Goal: Task Accomplishment & Management: Use online tool/utility

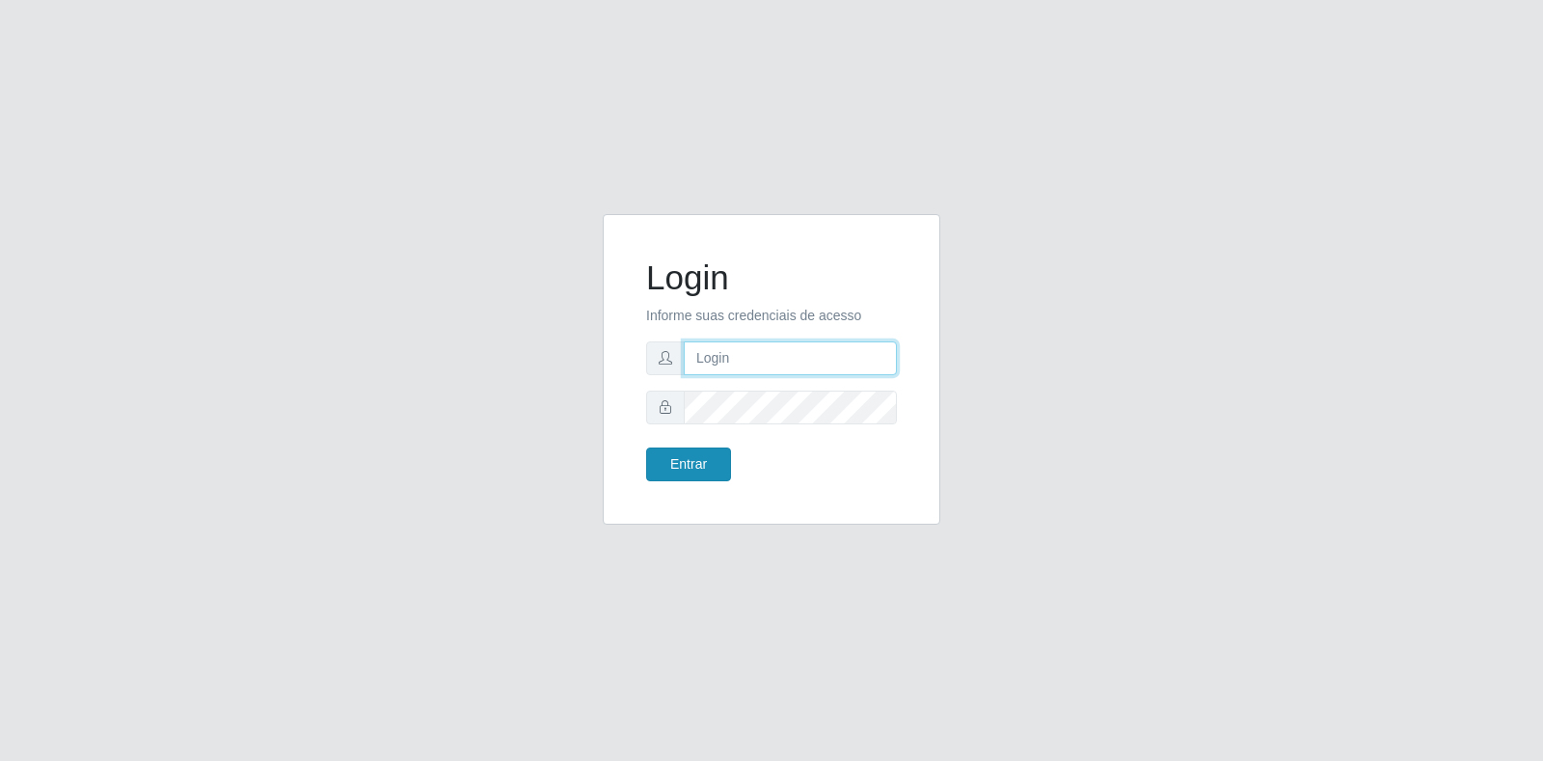
type input "[EMAIL_ADDRESS][DOMAIN_NAME]"
click at [661, 448] on button "Entrar" at bounding box center [688, 465] width 85 height 34
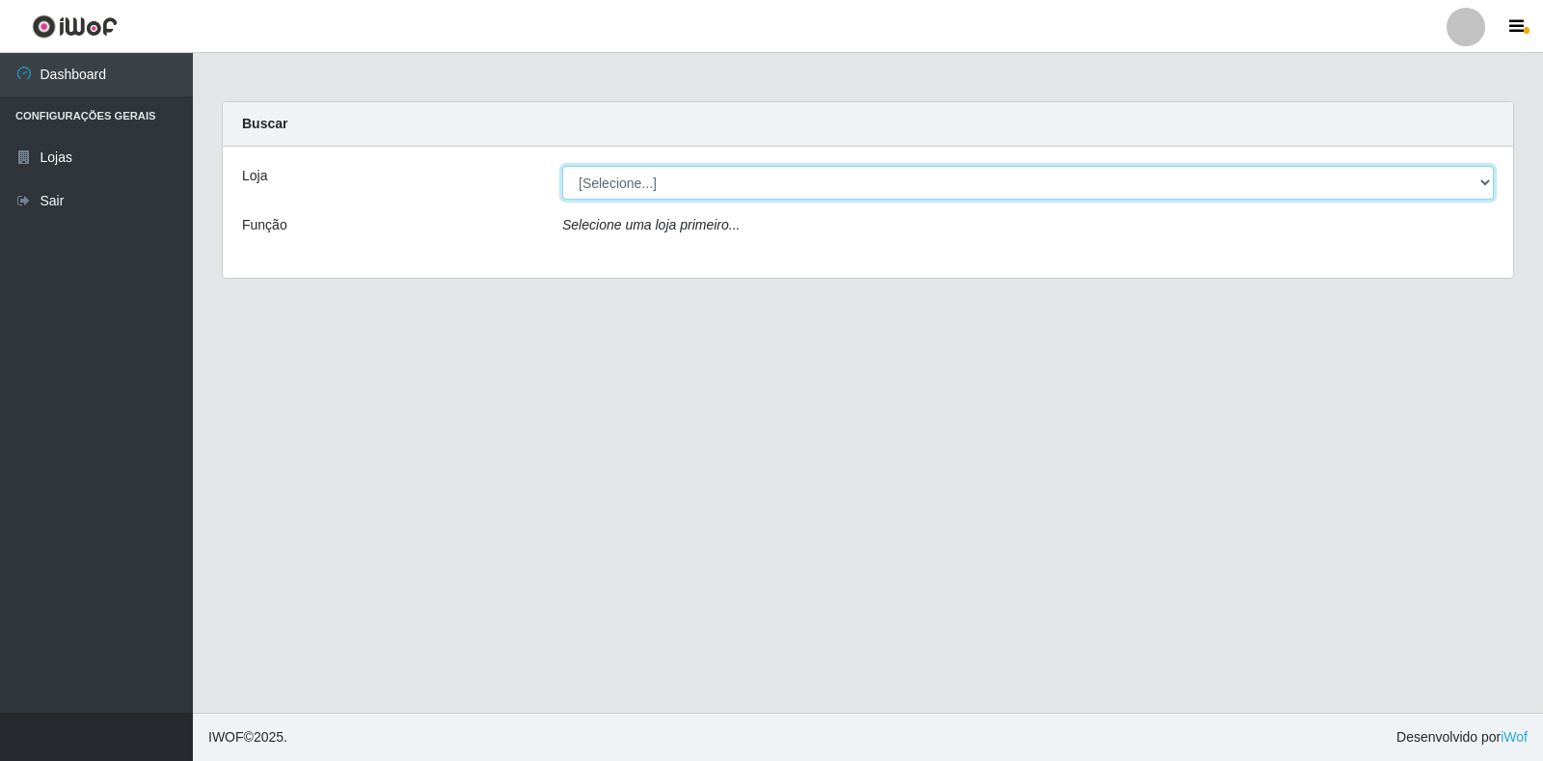
click at [830, 194] on select "[Selecione...] Atacado Vem - Loja 30 Laranjeiras Velha" at bounding box center [1028, 183] width 932 height 34
select select "495"
click at [562, 166] on select "[Selecione...] Atacado Vem - Loja 30 Laranjeiras Velha" at bounding box center [1028, 183] width 932 height 34
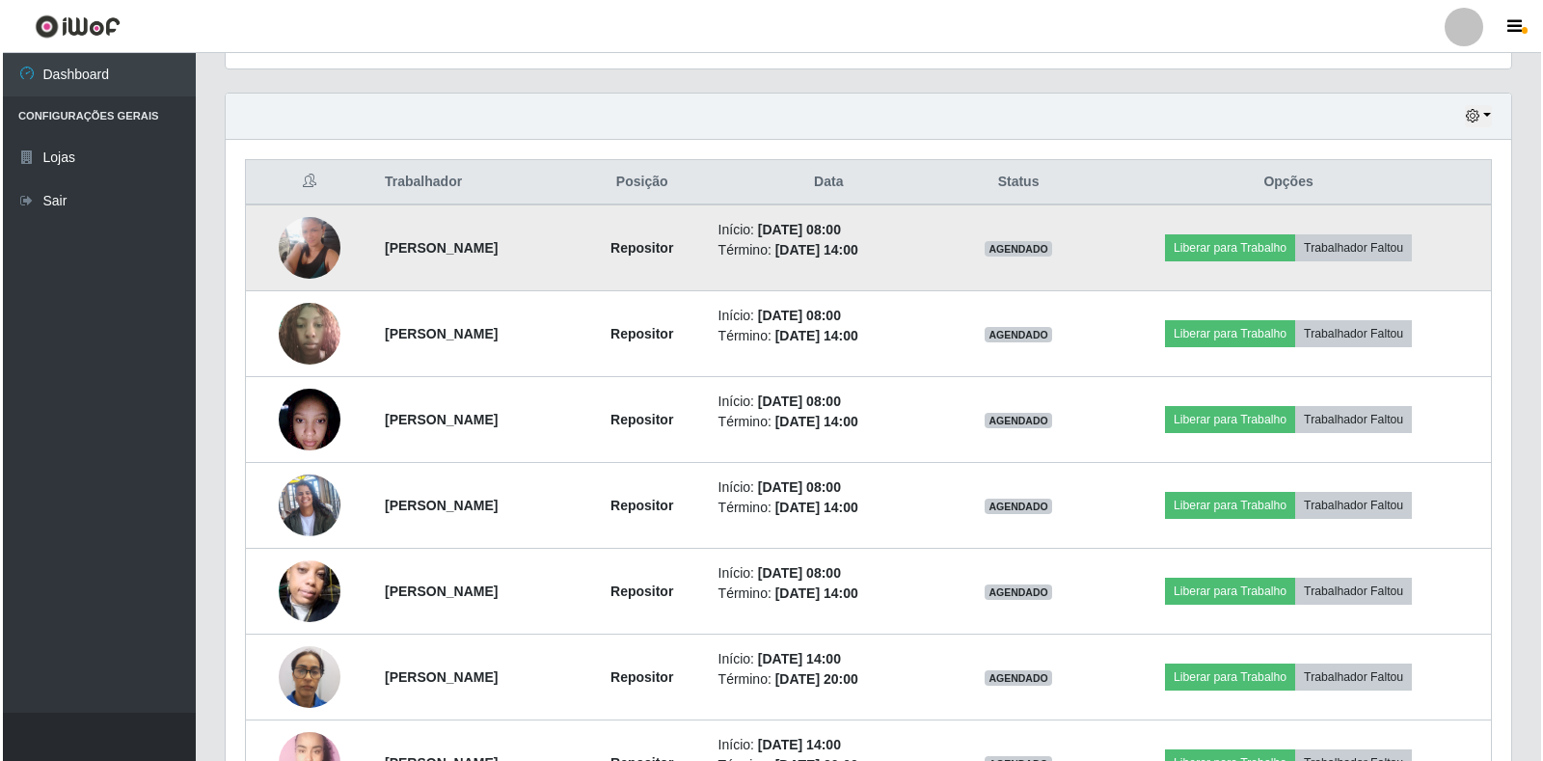
scroll to position [675, 0]
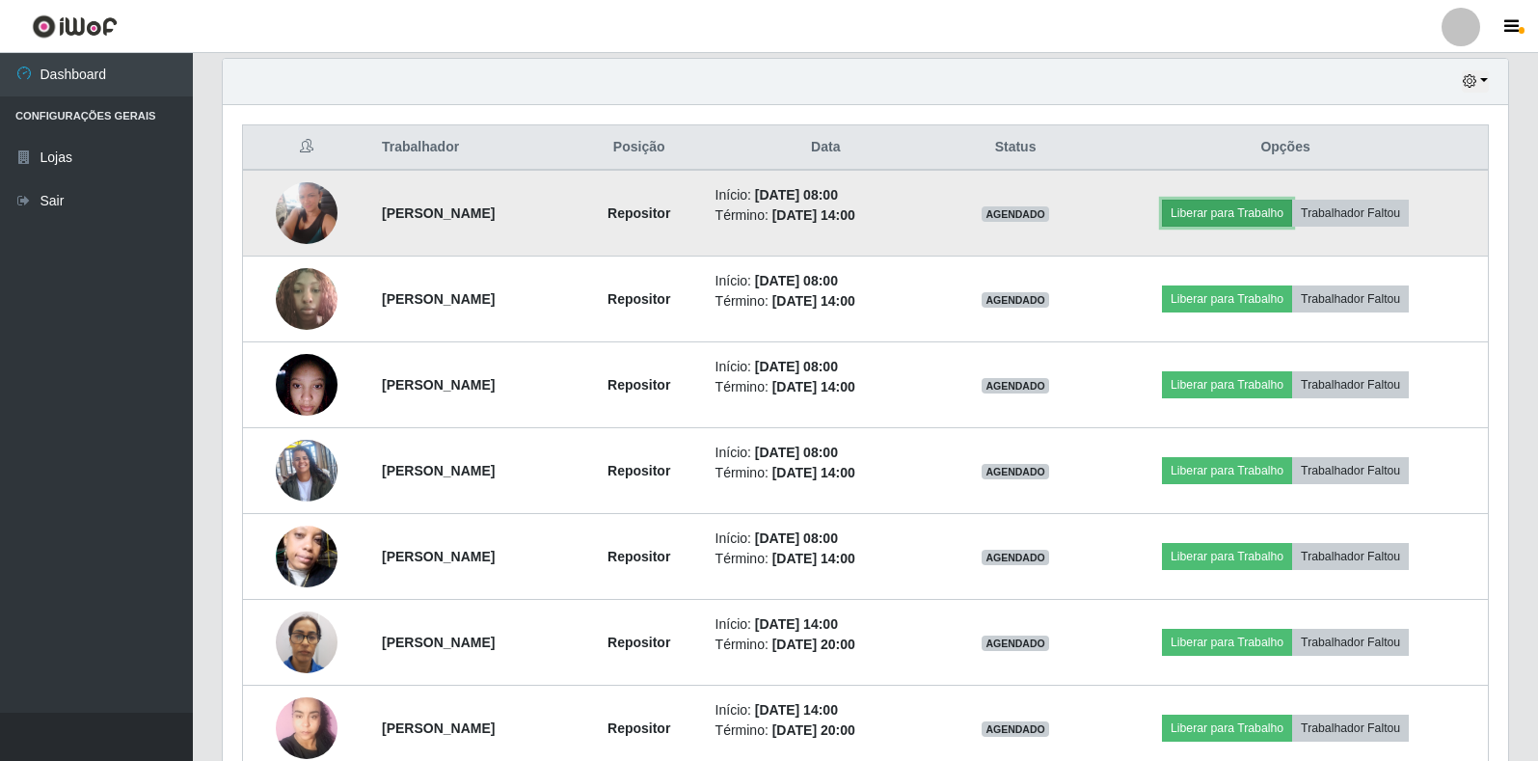
click at [1223, 212] on button "Liberar para Trabalho" at bounding box center [1227, 213] width 130 height 27
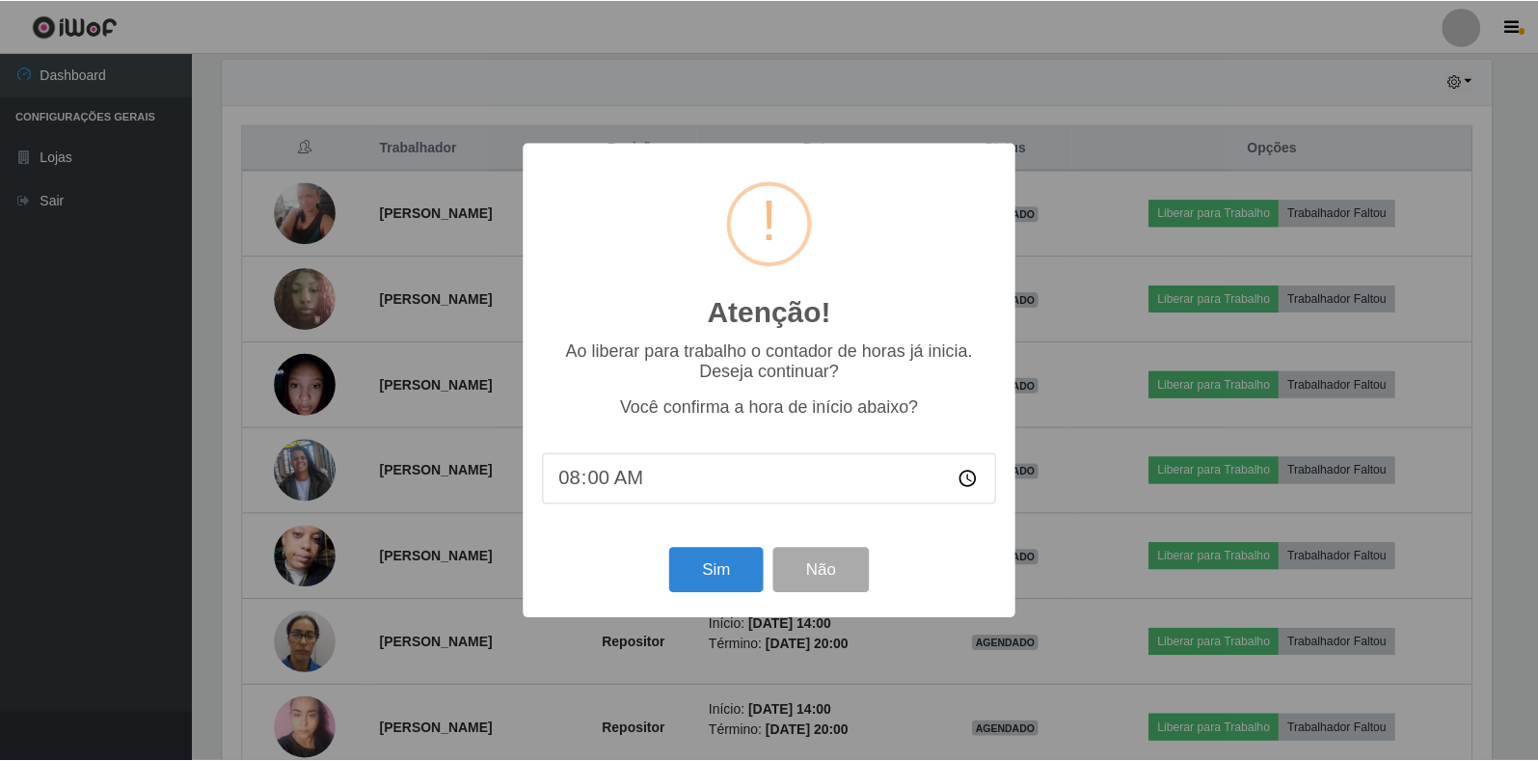
scroll to position [400, 1274]
click at [711, 560] on button "Sim" at bounding box center [718, 570] width 94 height 45
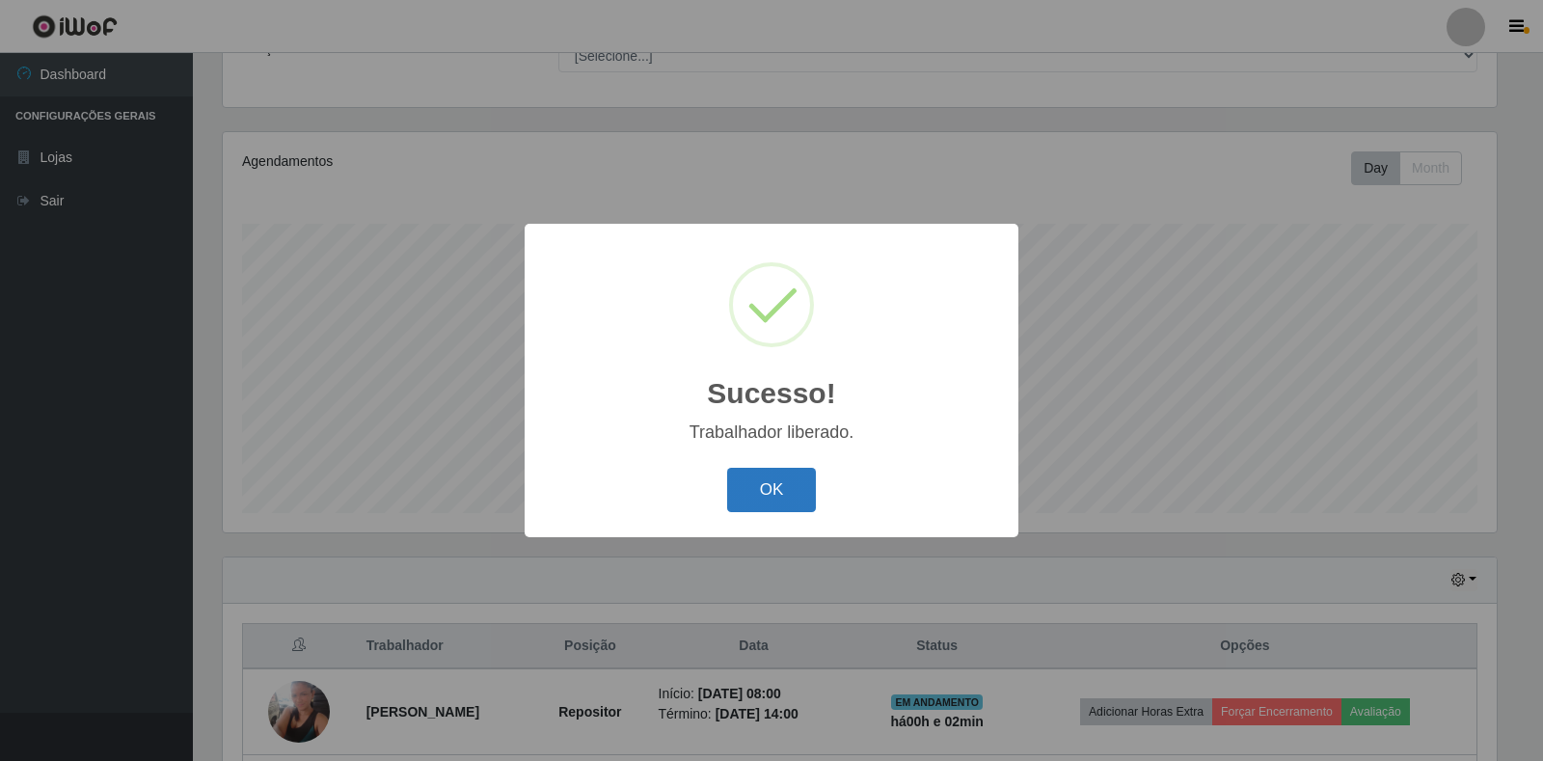
click at [805, 491] on button "OK" at bounding box center [772, 490] width 90 height 45
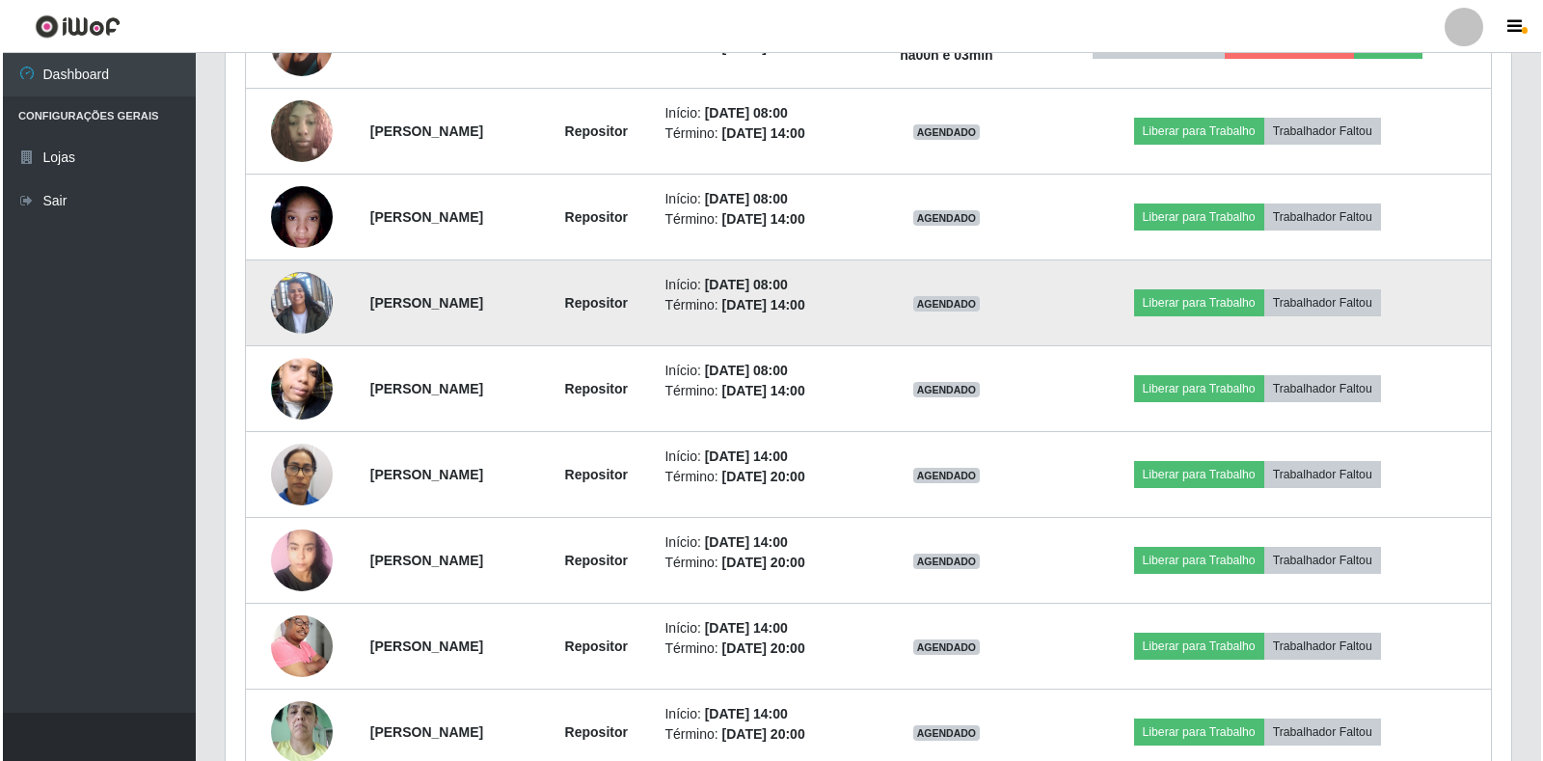
scroll to position [842, 0]
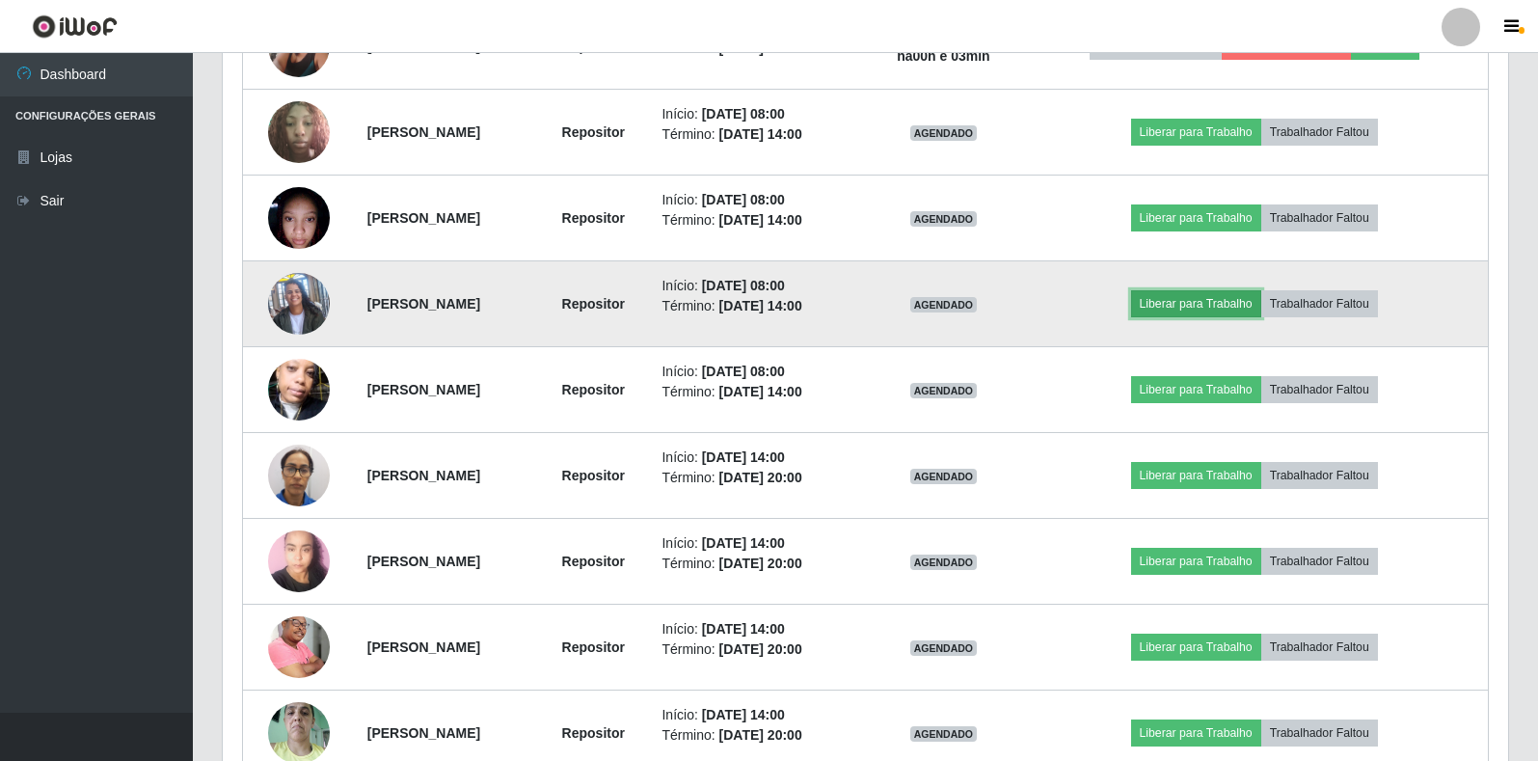
click at [1246, 298] on button "Liberar para Trabalho" at bounding box center [1196, 303] width 130 height 27
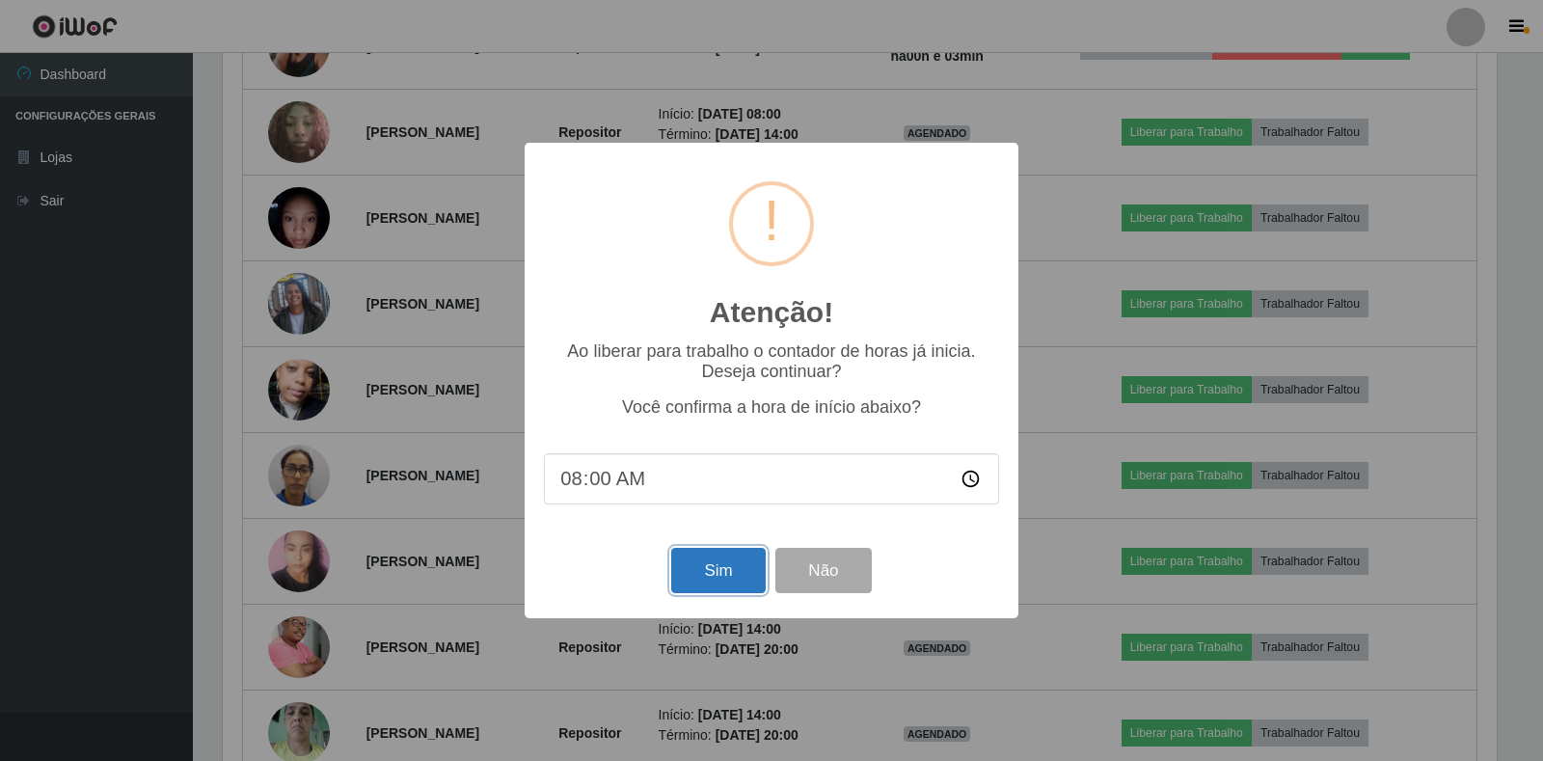
click at [708, 587] on button "Sim" at bounding box center [718, 570] width 94 height 45
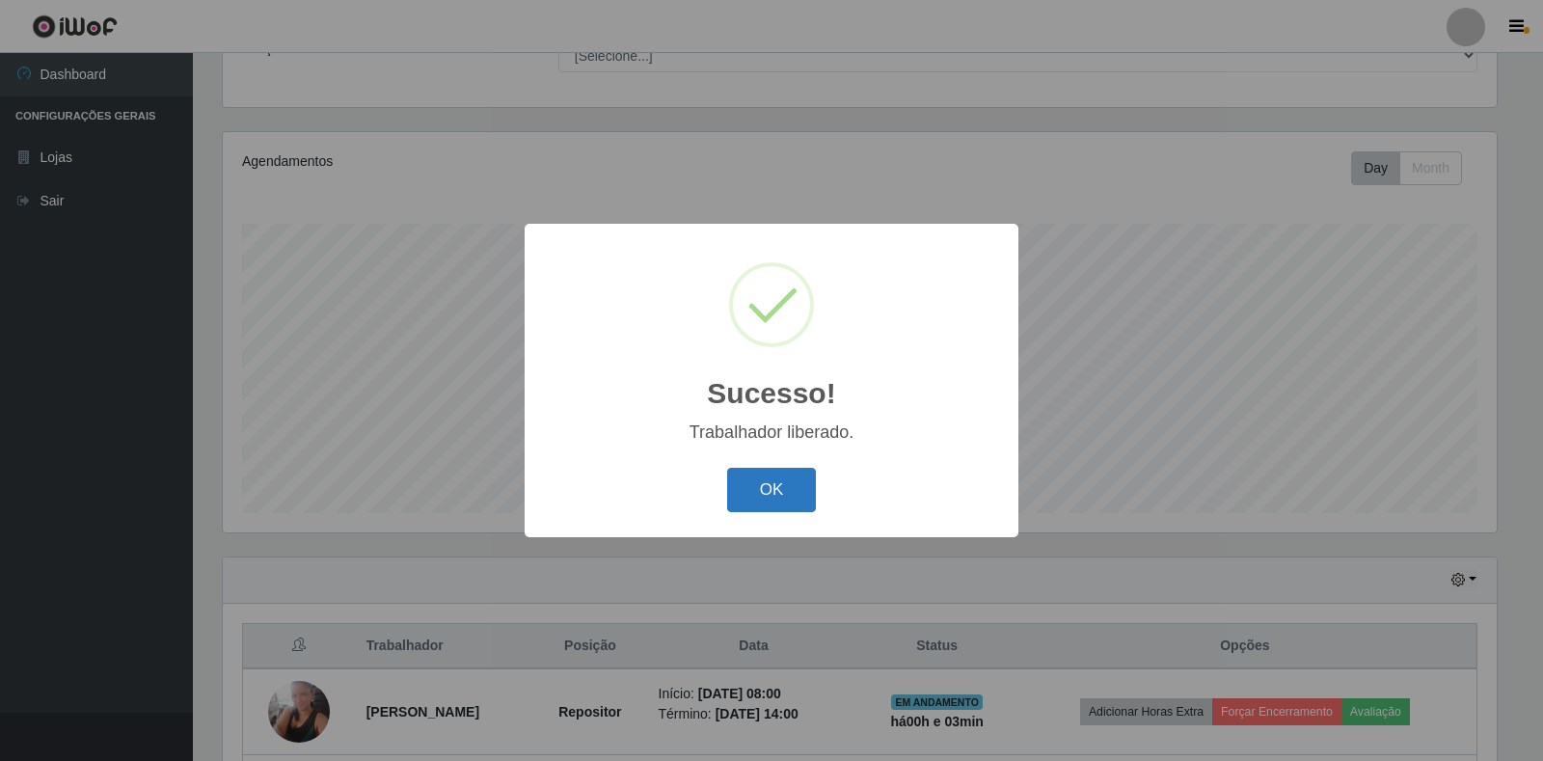
click at [782, 486] on button "OK" at bounding box center [772, 490] width 90 height 45
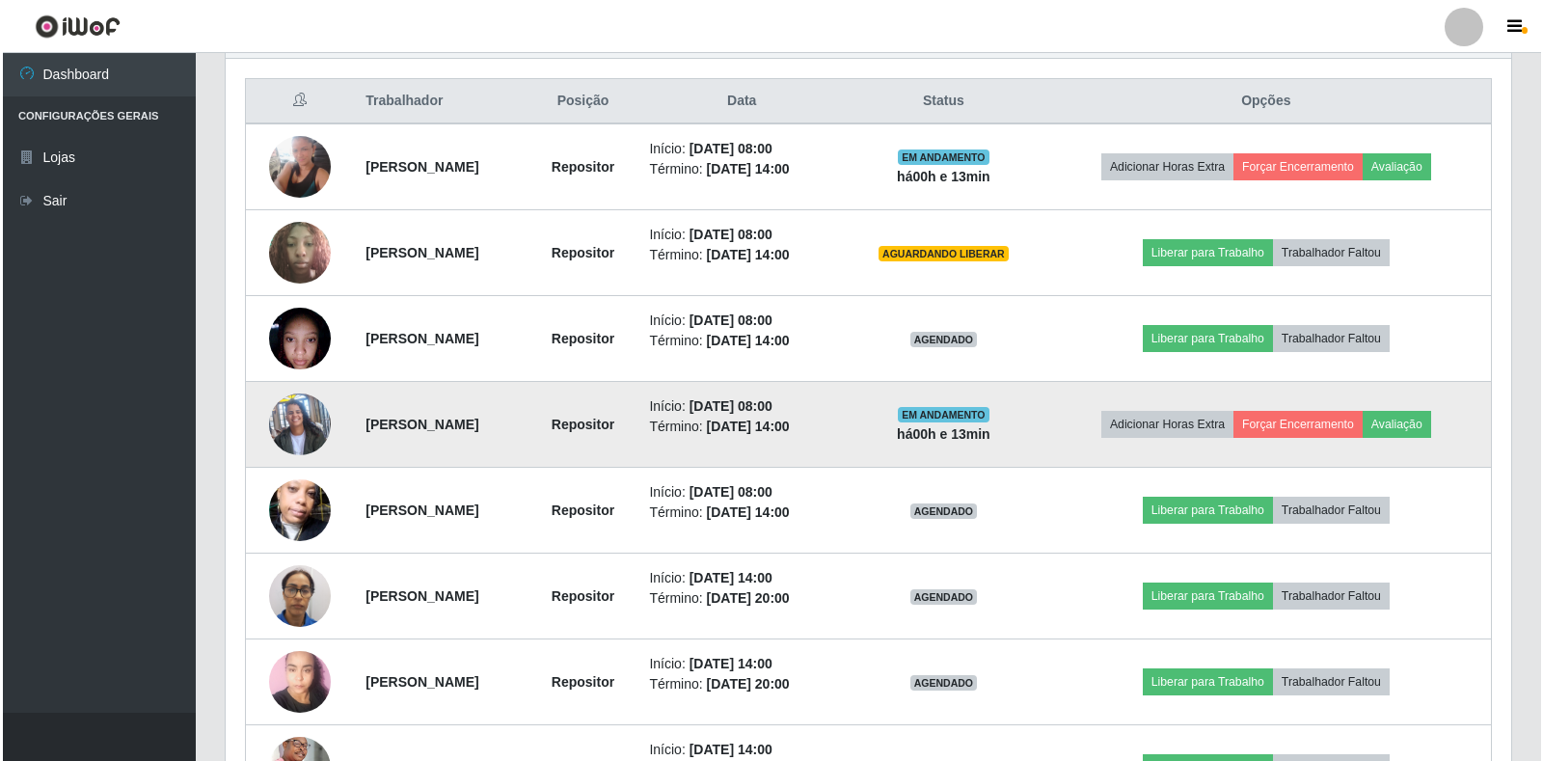
scroll to position [755, 0]
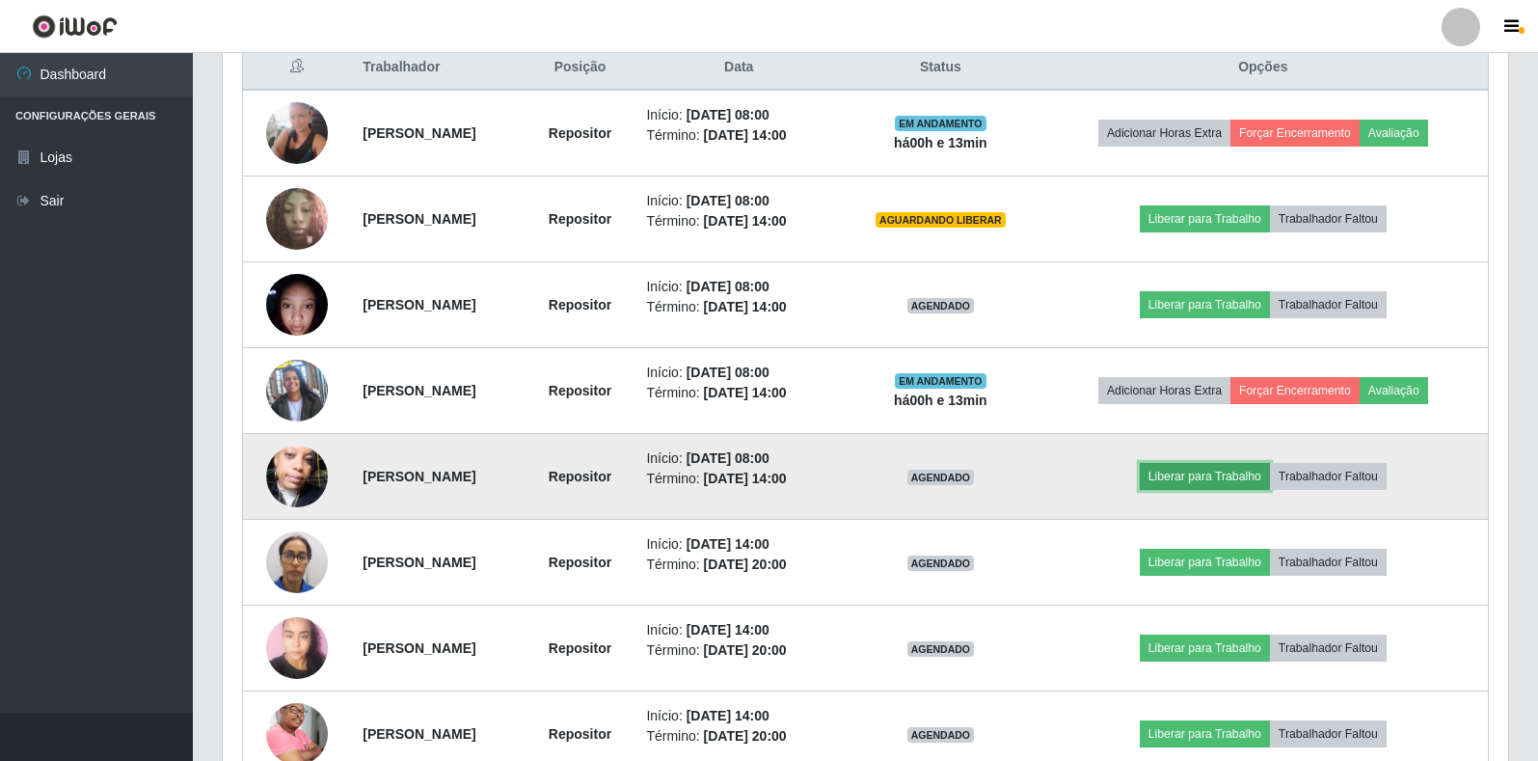
click at [1250, 483] on button "Liberar para Trabalho" at bounding box center [1205, 476] width 130 height 27
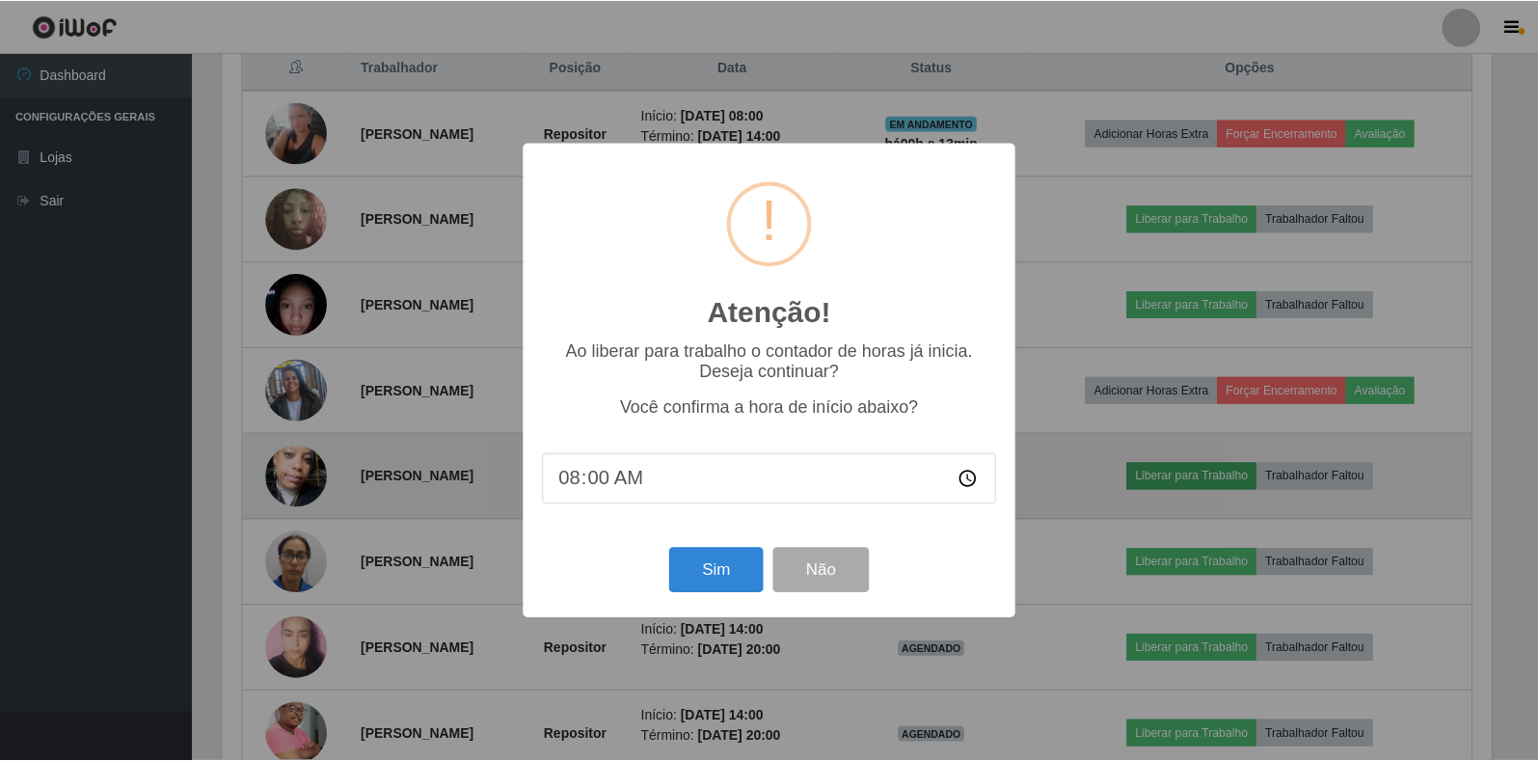
scroll to position [400, 1274]
type input "08:13"
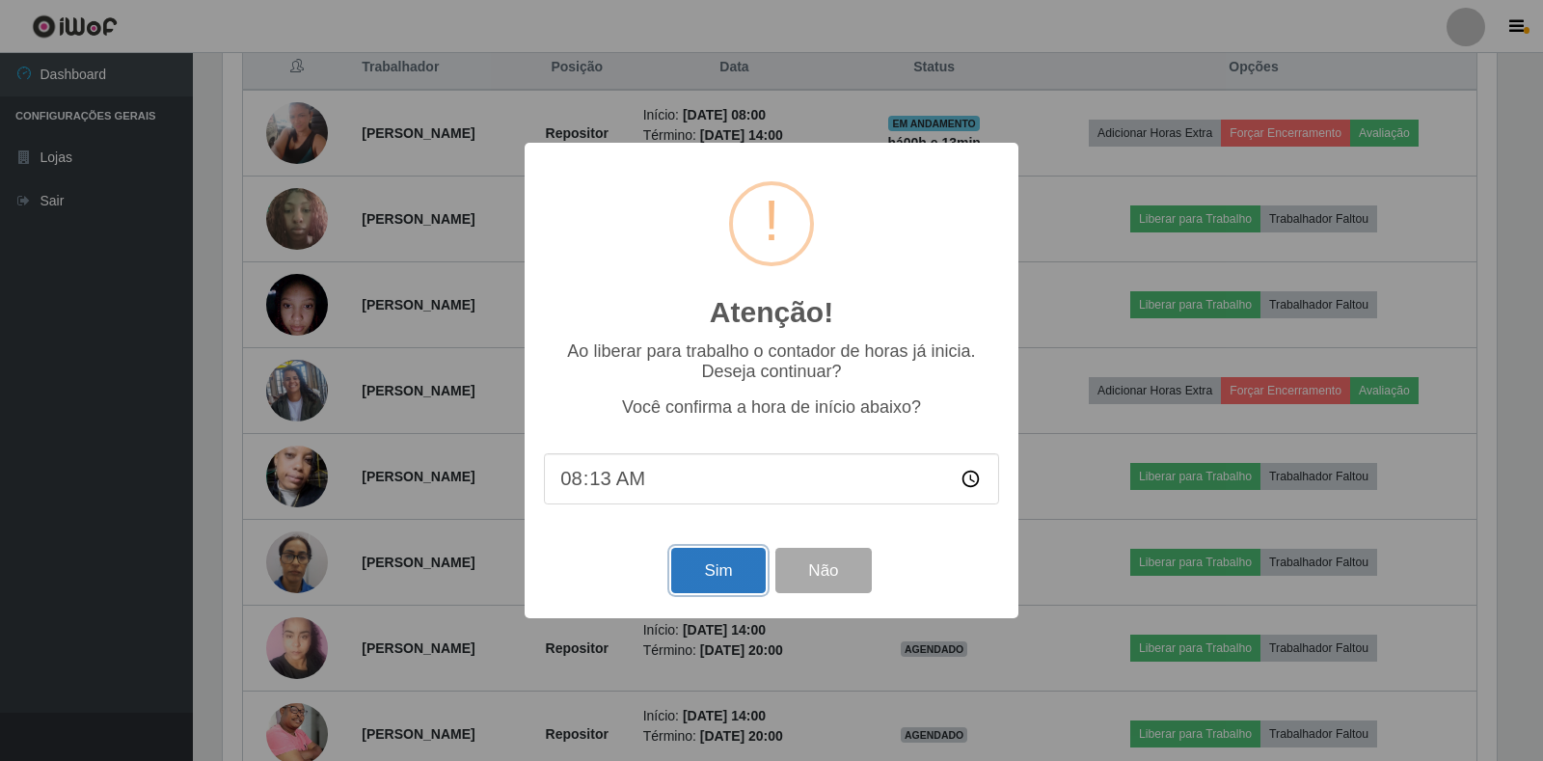
click at [738, 557] on button "Sim" at bounding box center [718, 570] width 94 height 45
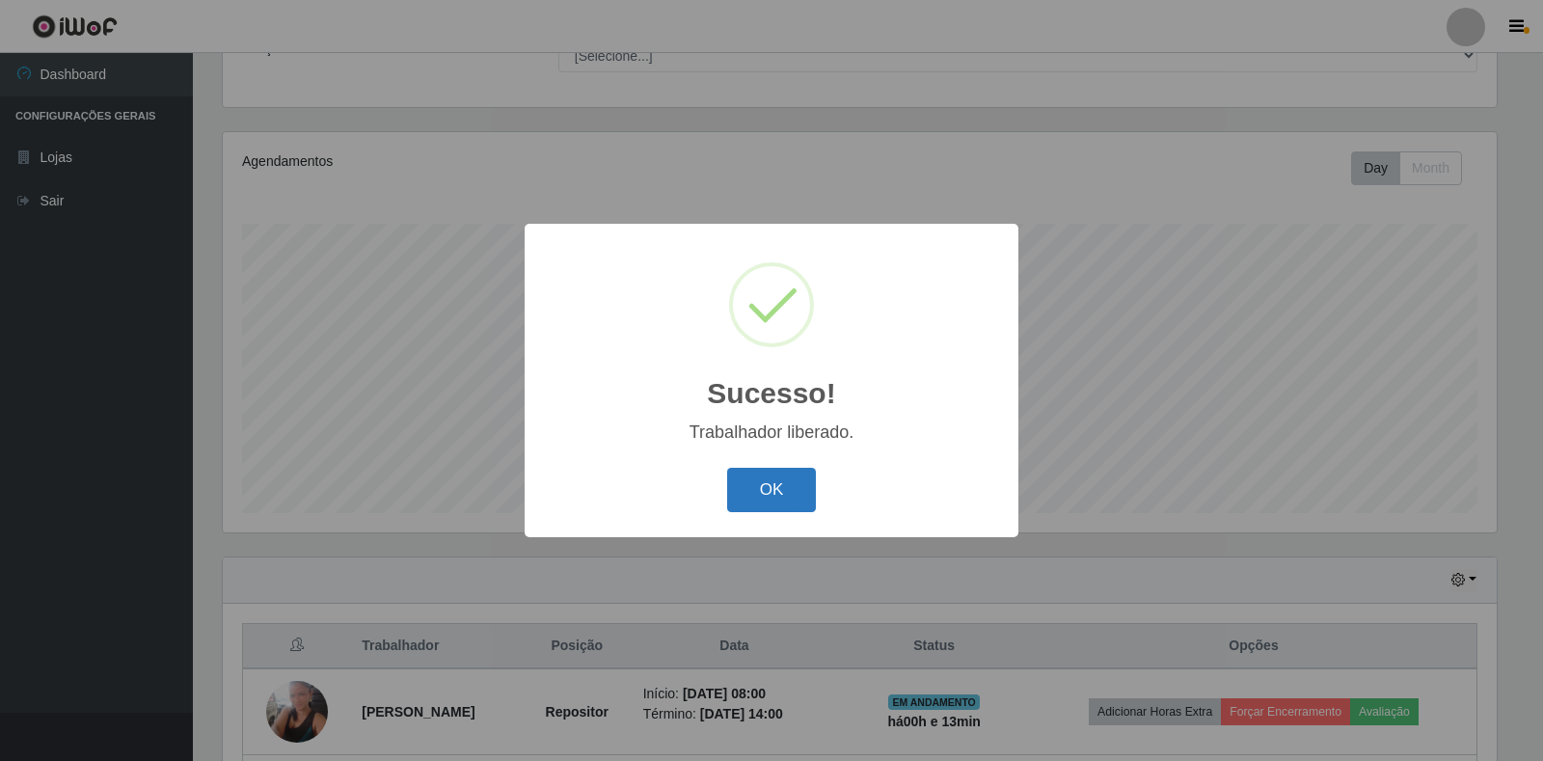
click at [729, 471] on button "OK" at bounding box center [772, 490] width 90 height 45
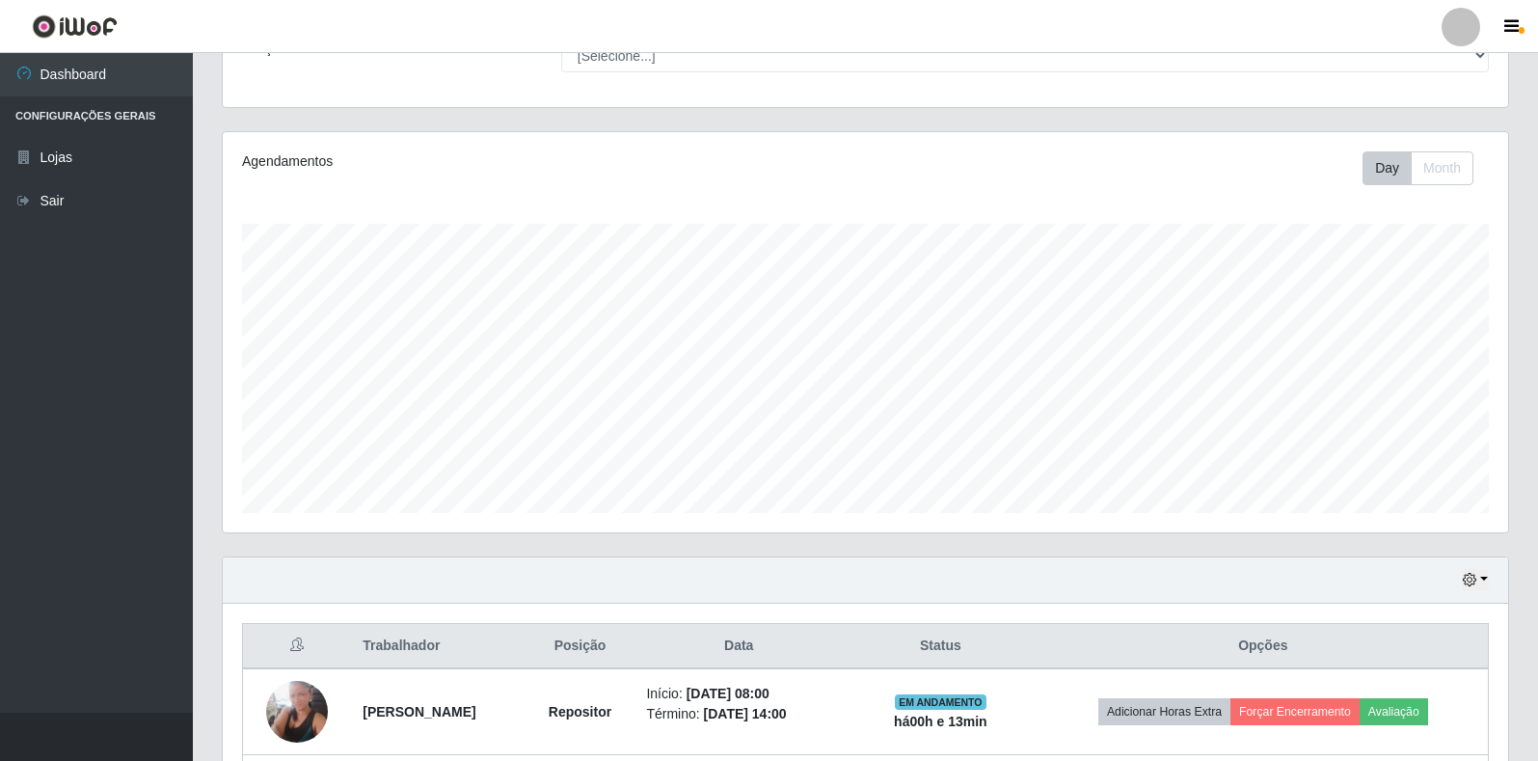
scroll to position [659, 0]
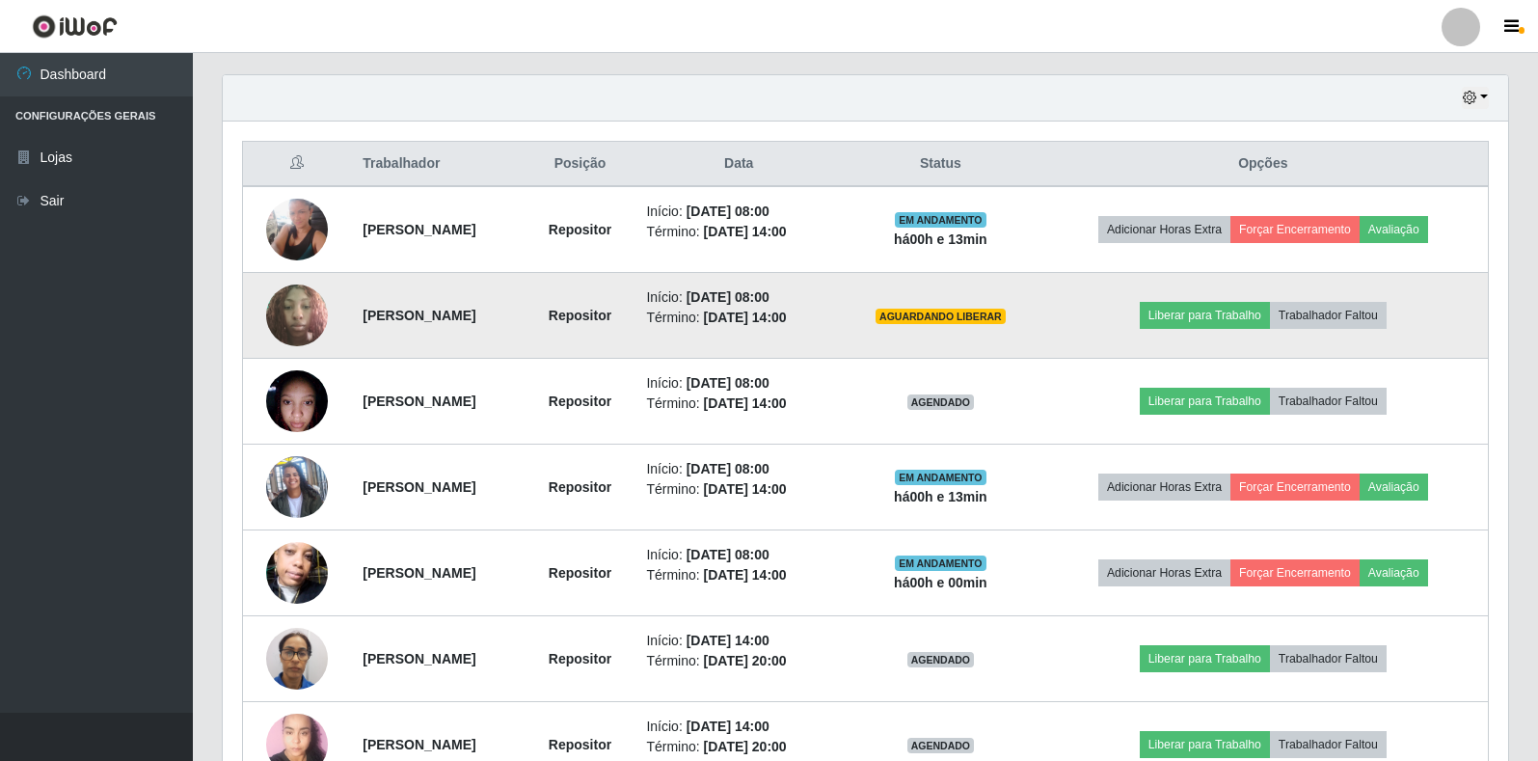
click at [1214, 300] on td "Liberar para Trabalho Trabalhador Faltou" at bounding box center [1264, 316] width 450 height 86
click at [1214, 306] on button "Liberar para Trabalho" at bounding box center [1205, 315] width 130 height 27
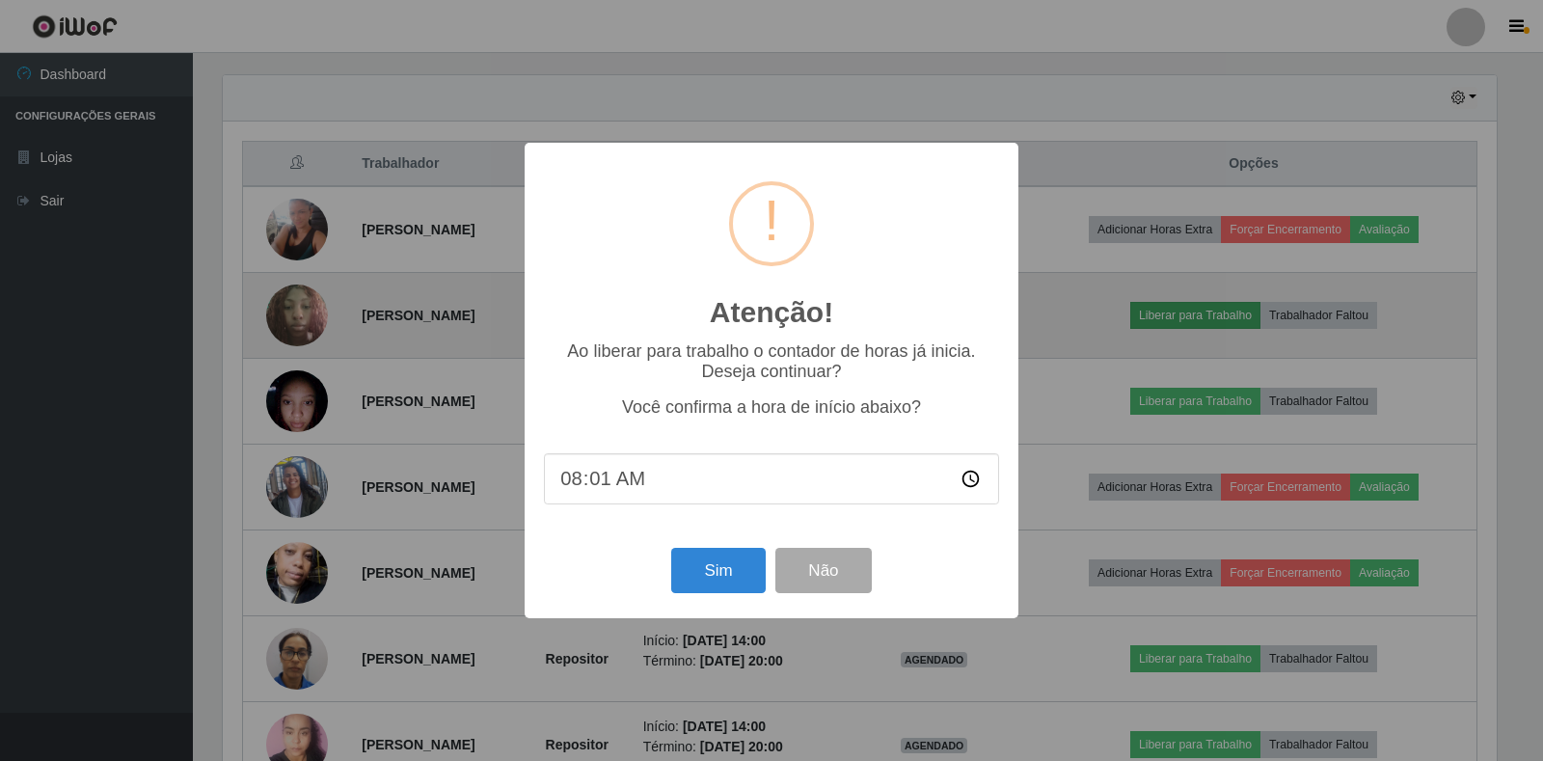
type input "08:13"
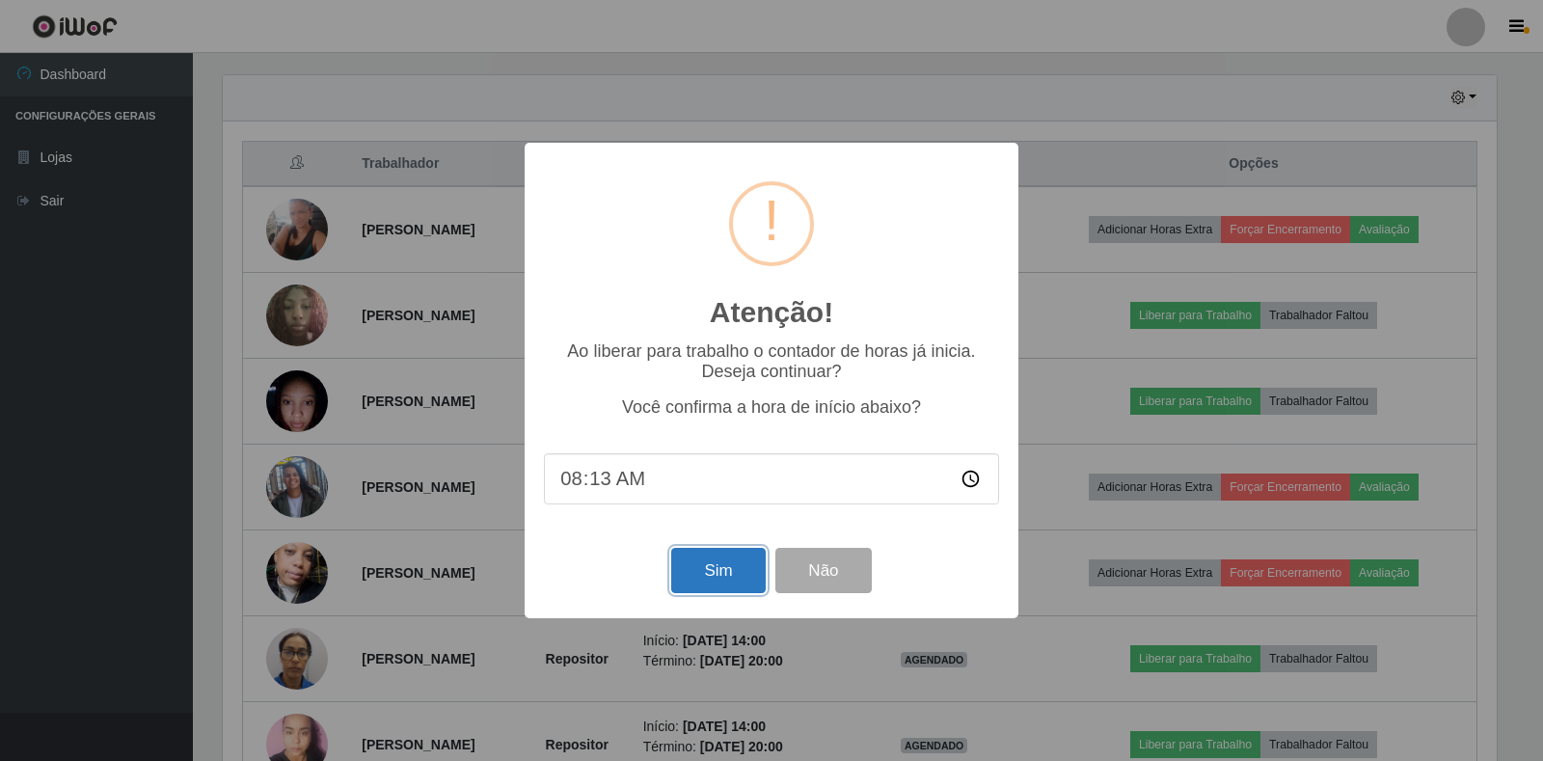
click at [730, 569] on button "Sim" at bounding box center [718, 570] width 94 height 45
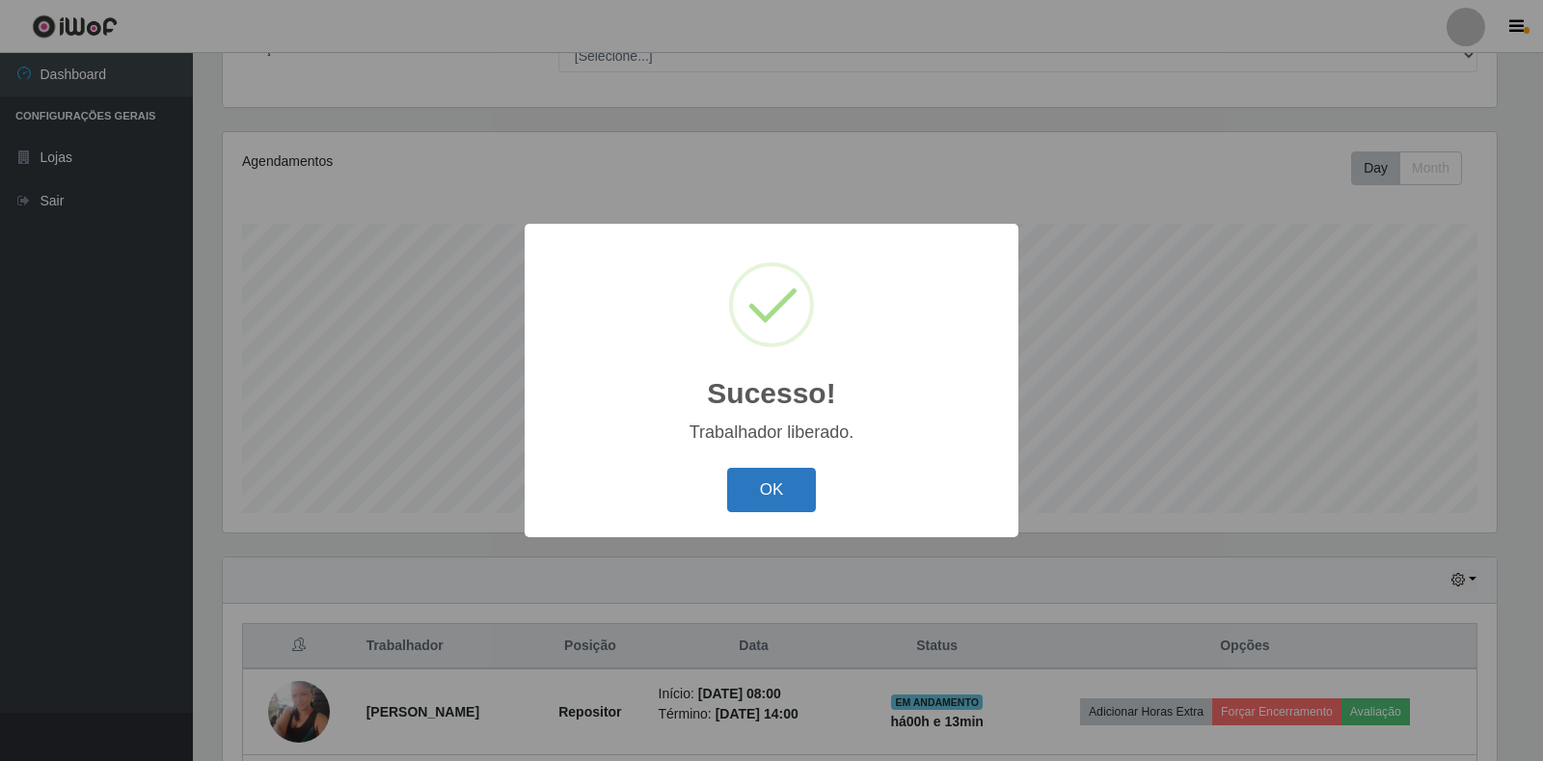
click at [776, 483] on button "OK" at bounding box center [772, 490] width 90 height 45
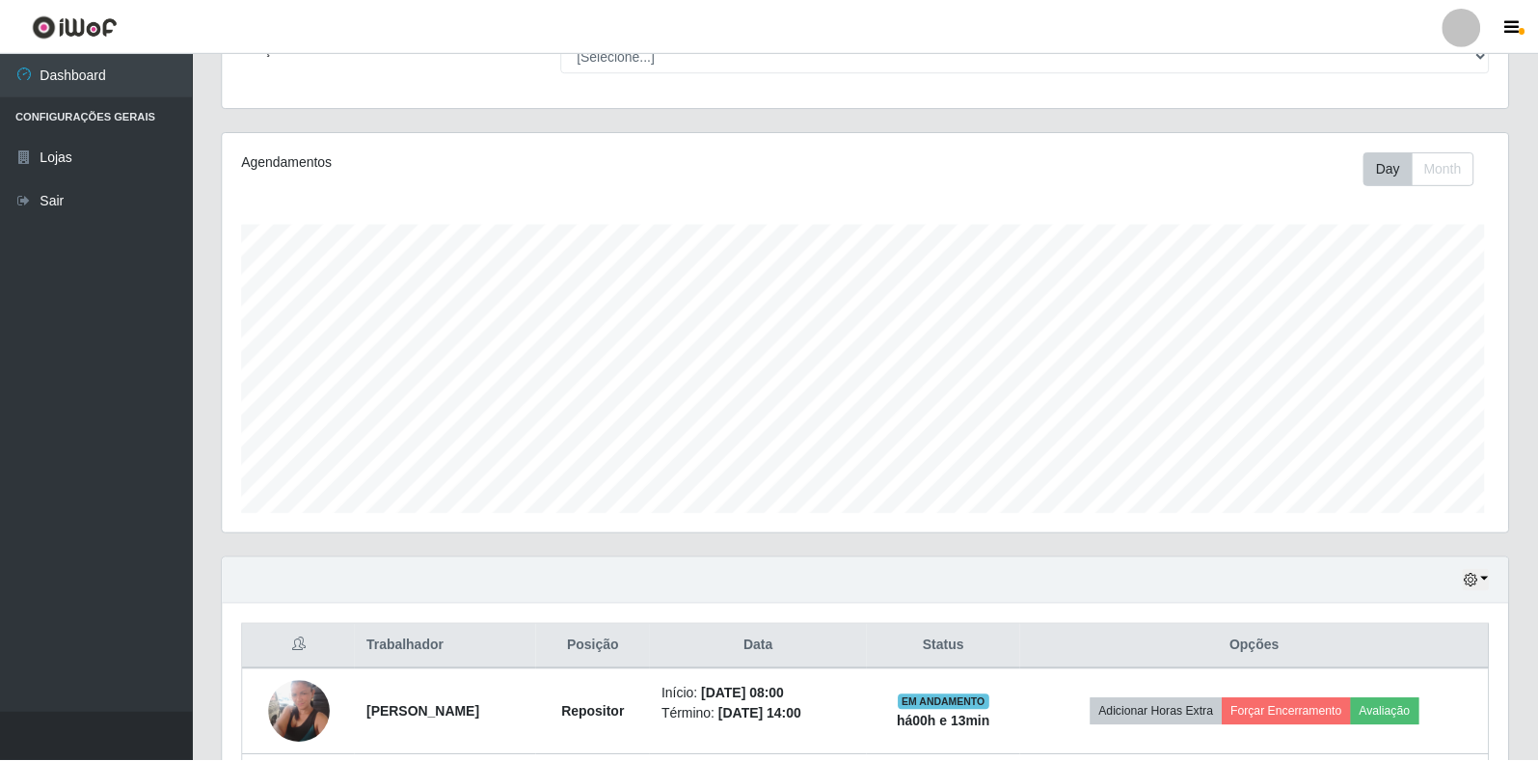
scroll to position [400, 1286]
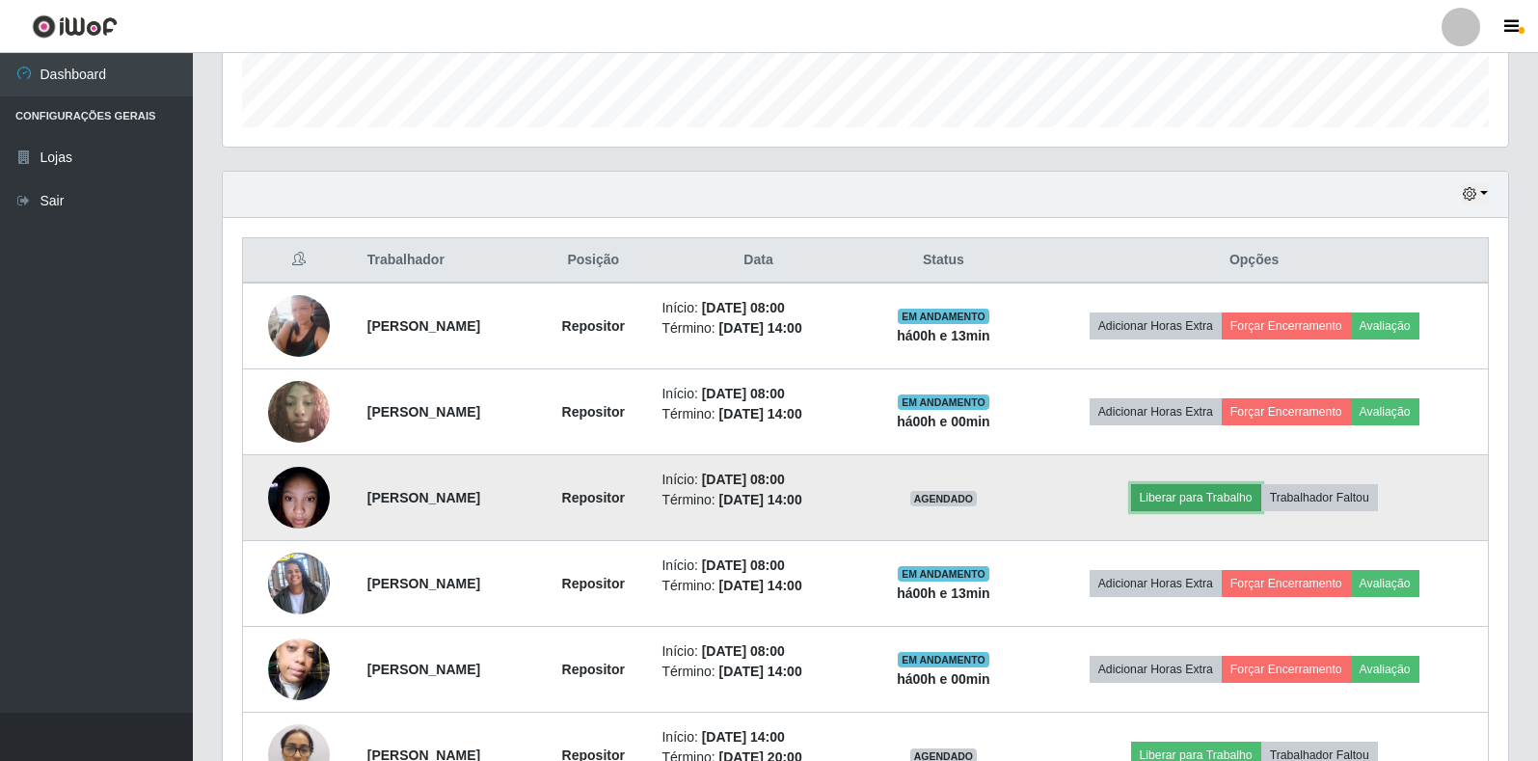
click at [1188, 495] on button "Liberar para Trabalho" at bounding box center [1196, 497] width 130 height 27
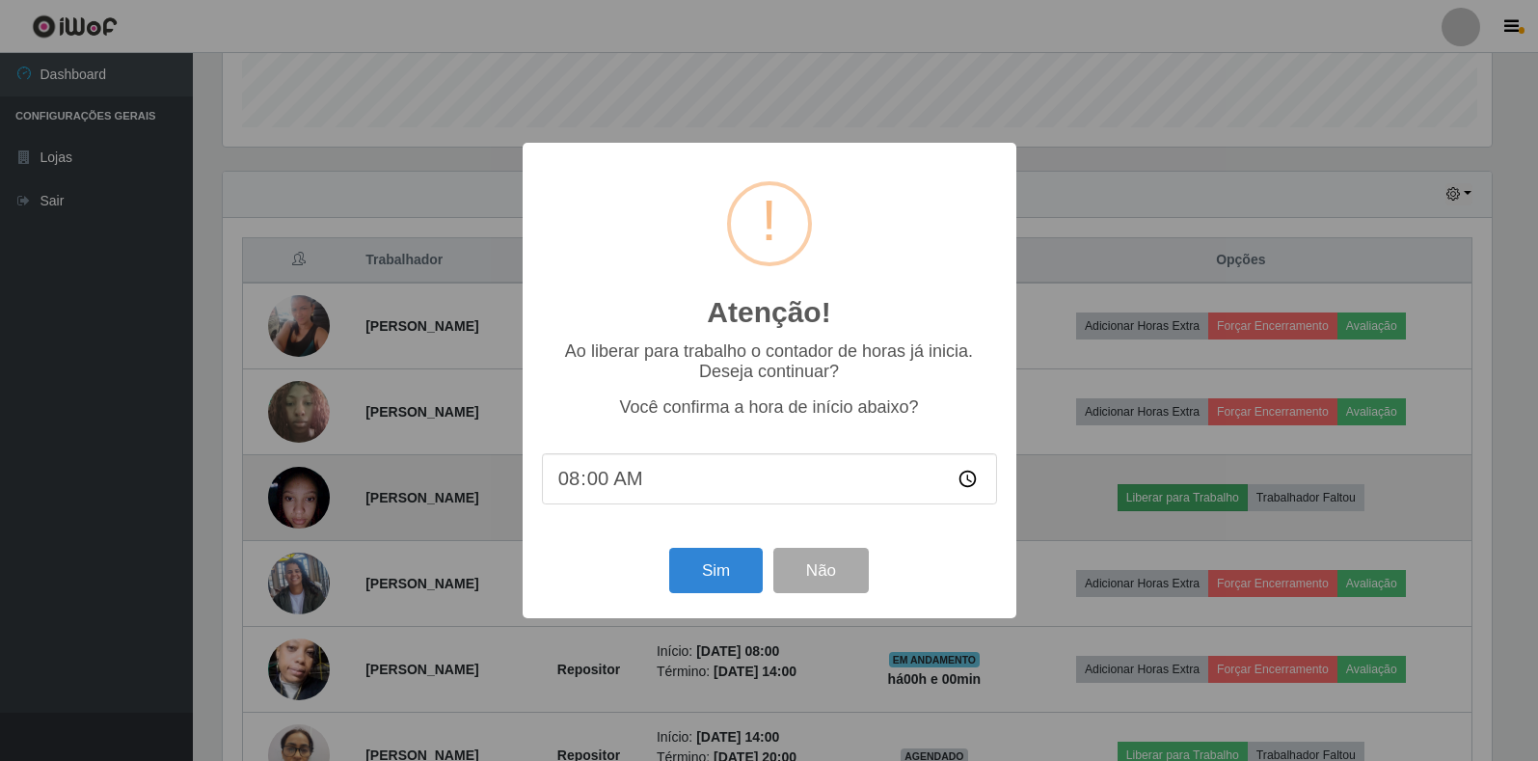
scroll to position [400, 1274]
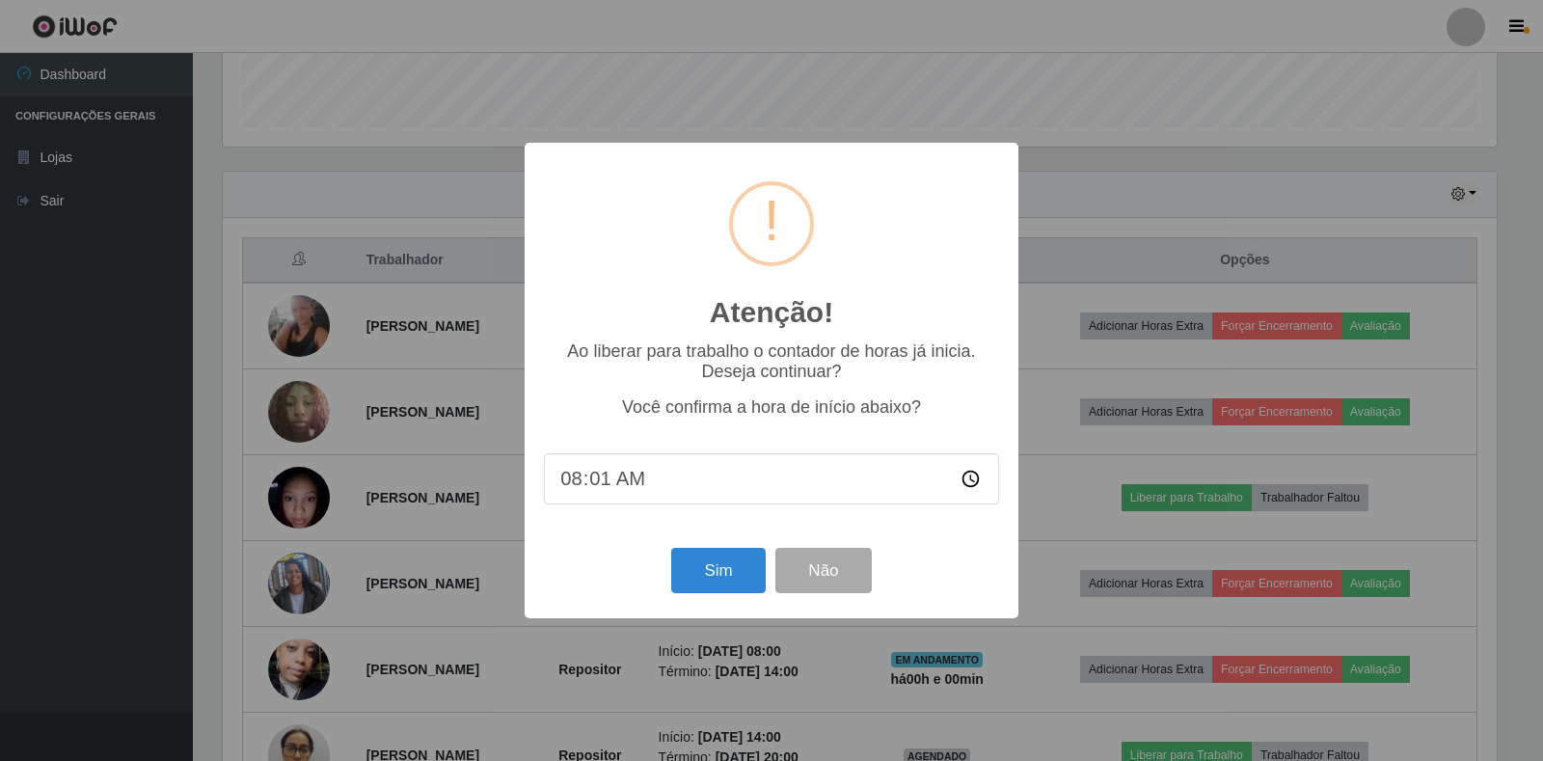
type input "08:13"
click at [695, 569] on button "Sim" at bounding box center [718, 570] width 94 height 45
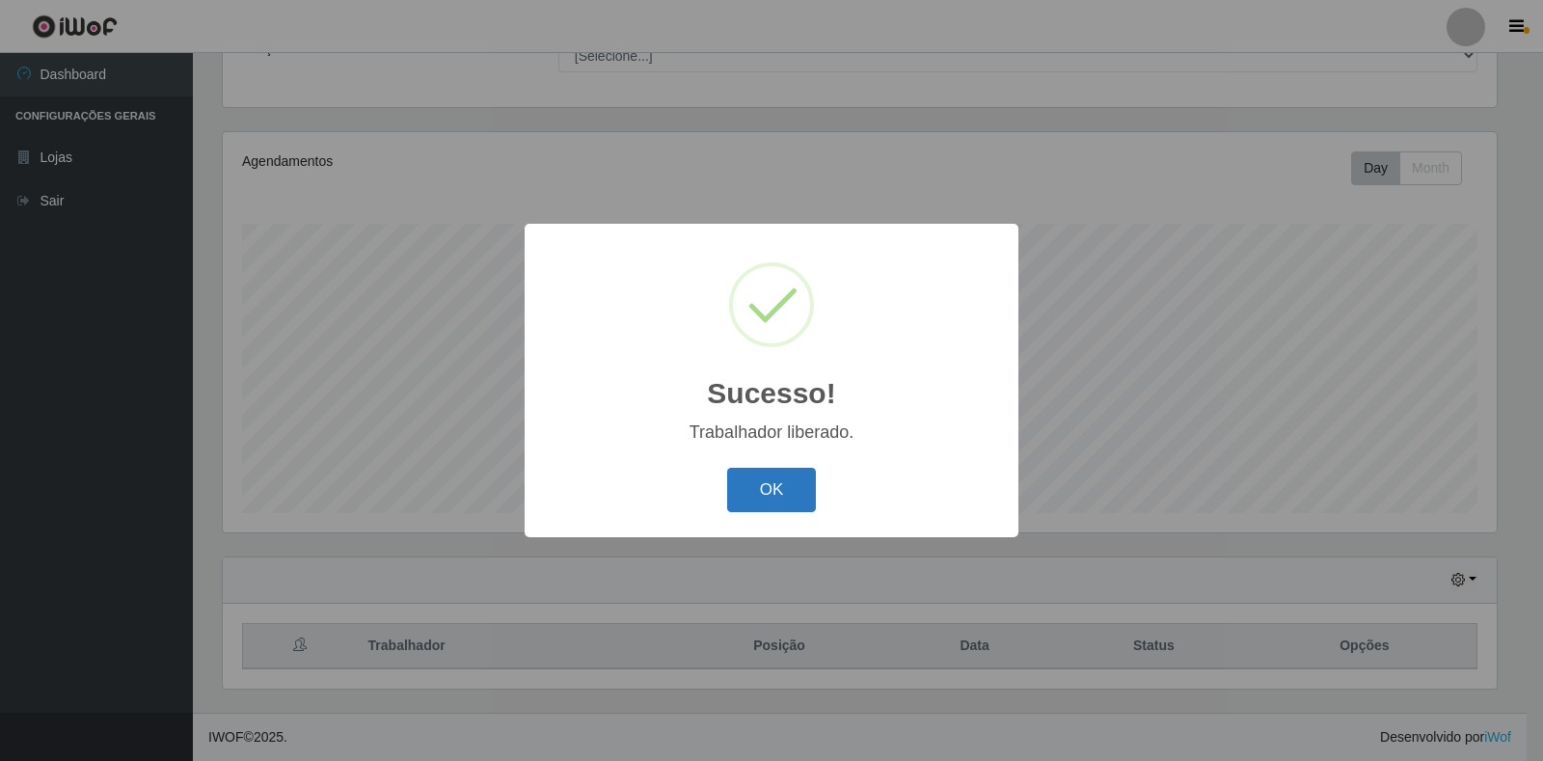
click at [790, 488] on button "OK" at bounding box center [772, 490] width 90 height 45
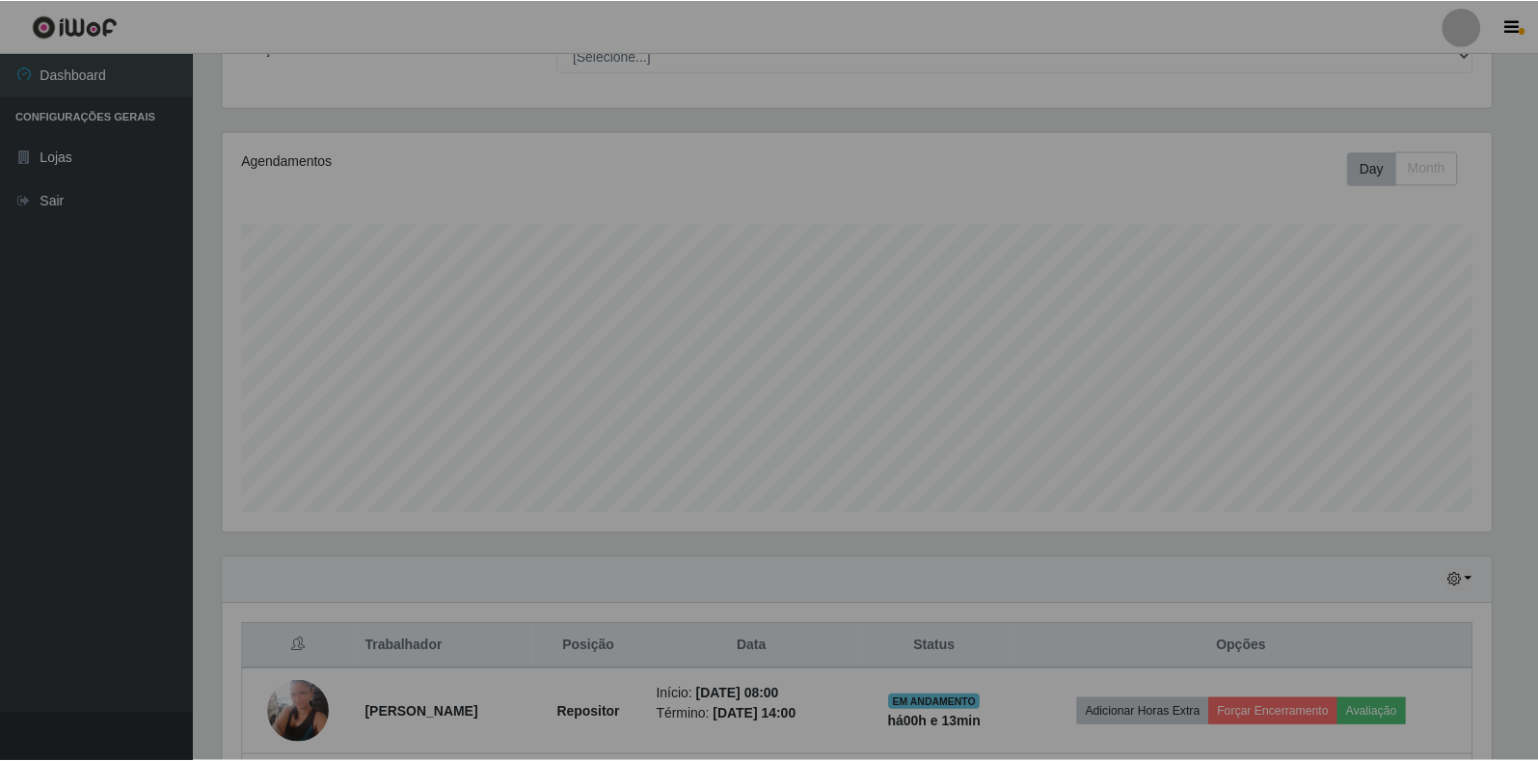
scroll to position [0, 0]
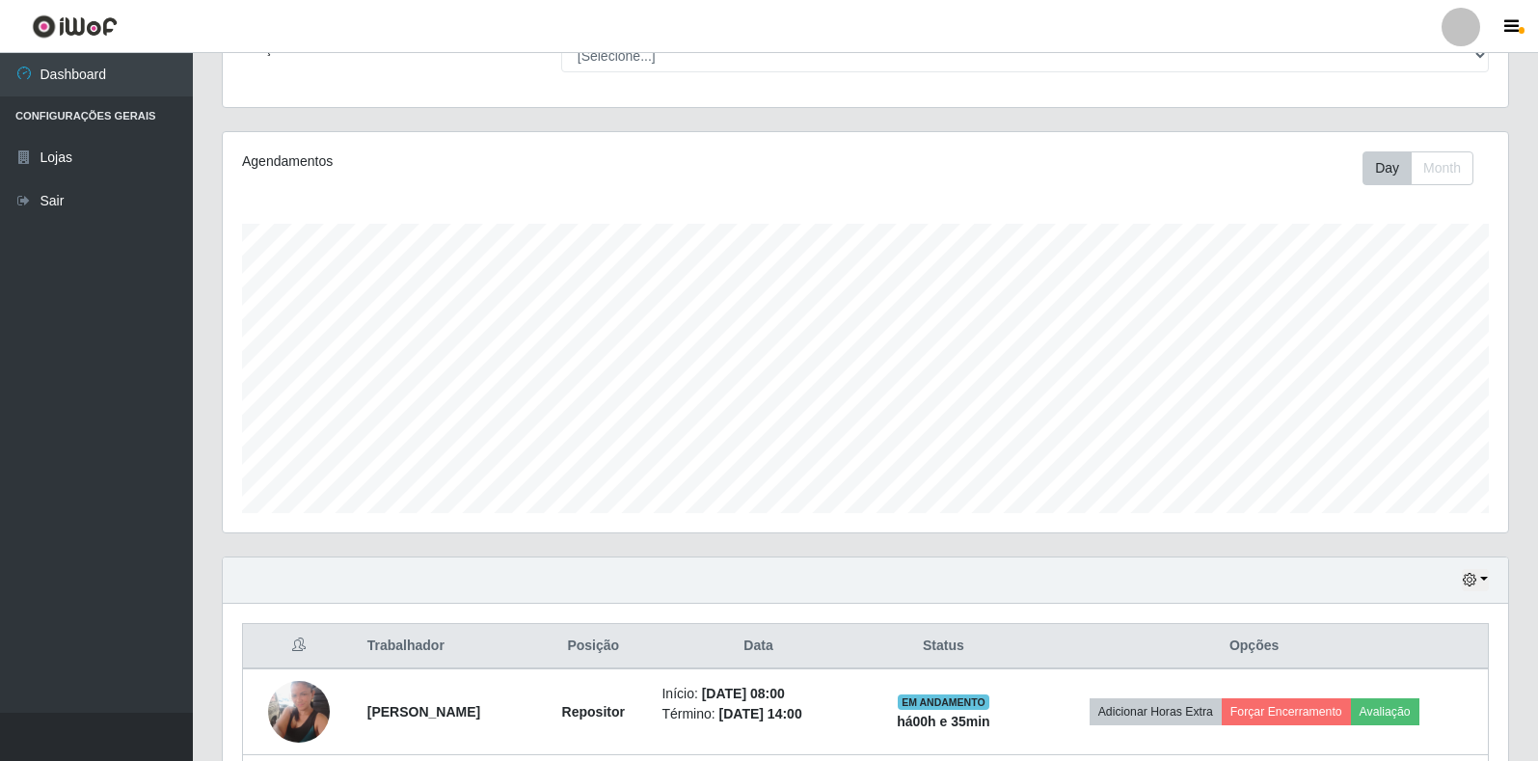
click at [196, 5] on header "Perfil Alterar Senha Sair" at bounding box center [769, 26] width 1538 height 53
